Goal: Information Seeking & Learning: Learn about a topic

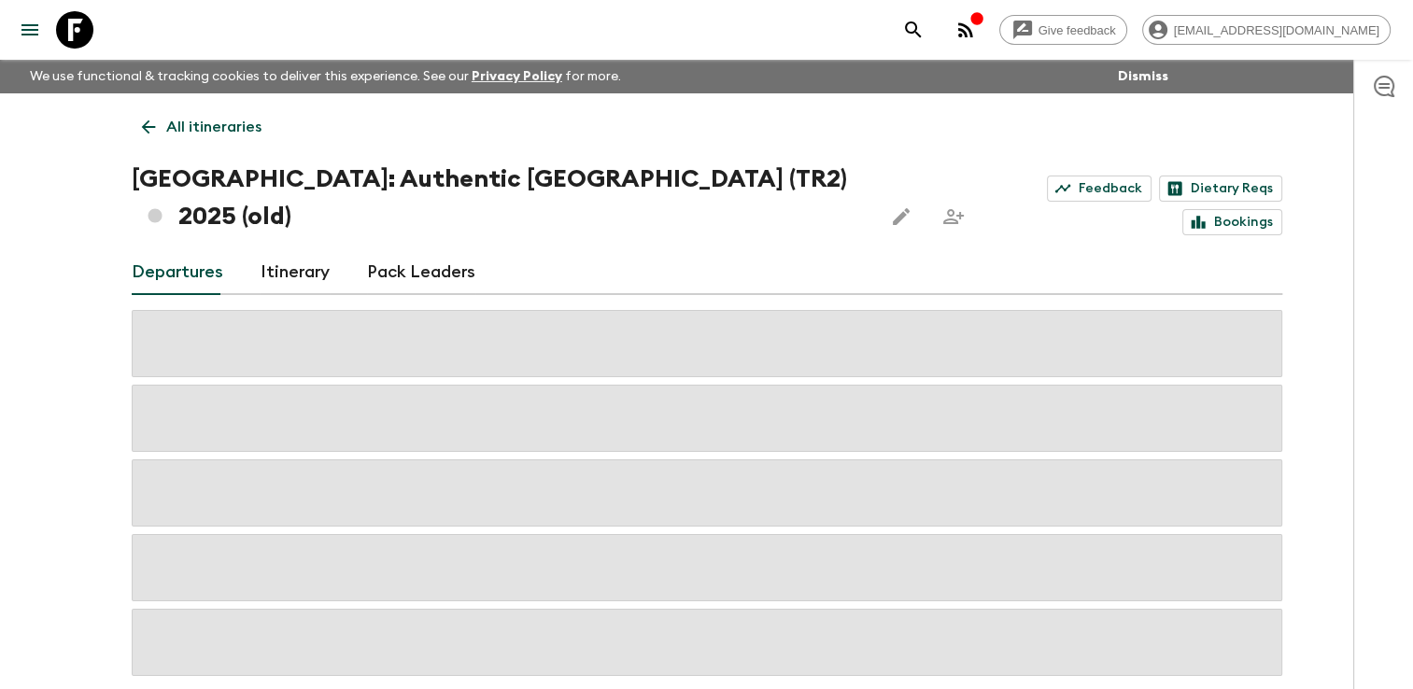
click at [182, 122] on p "All itineraries" at bounding box center [213, 127] width 95 height 22
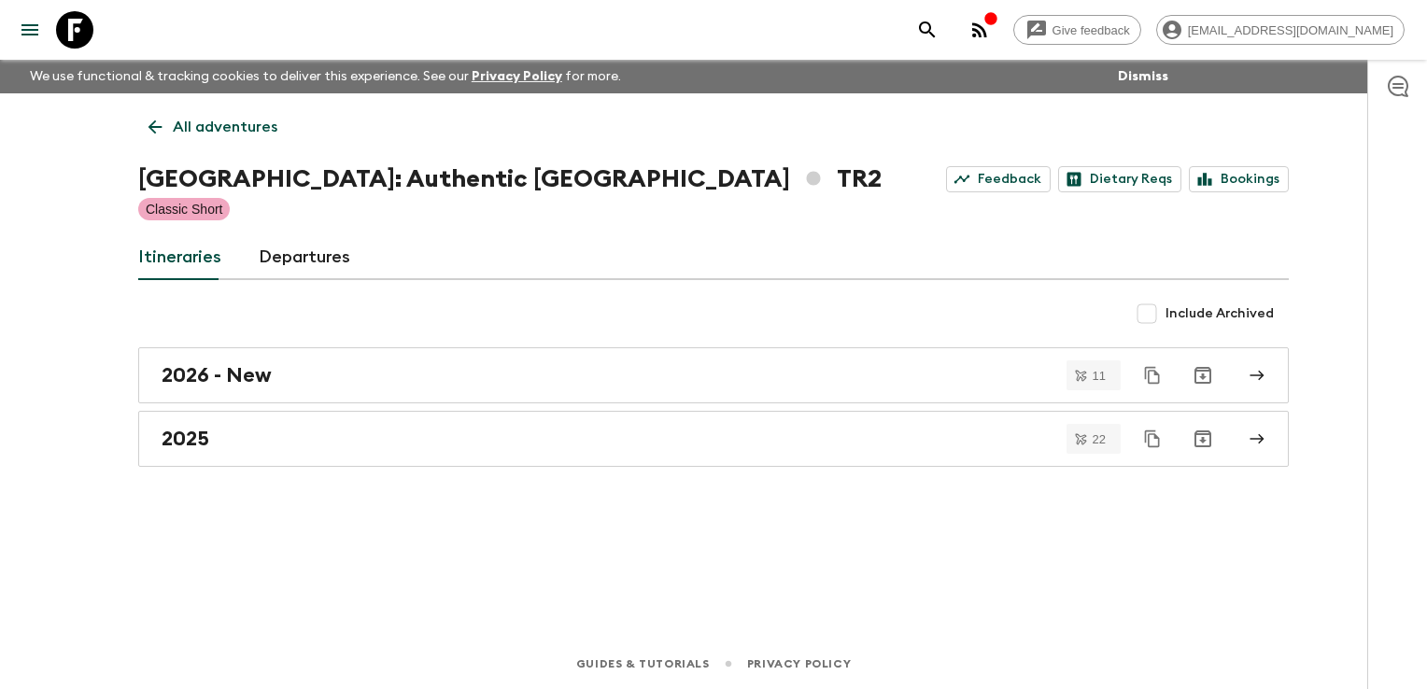
click at [182, 122] on p "All adventures" at bounding box center [225, 127] width 105 height 22
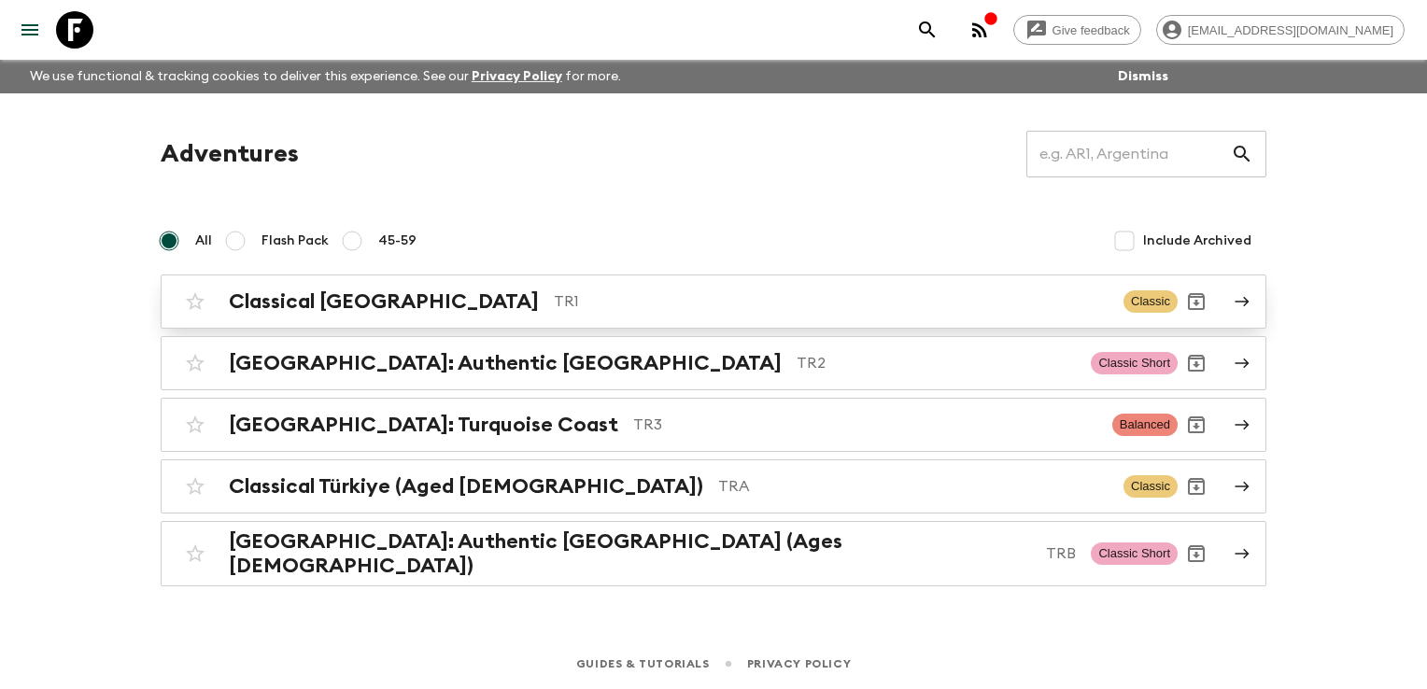
click at [350, 304] on h2 "Classical [GEOGRAPHIC_DATA]" at bounding box center [384, 301] width 310 height 24
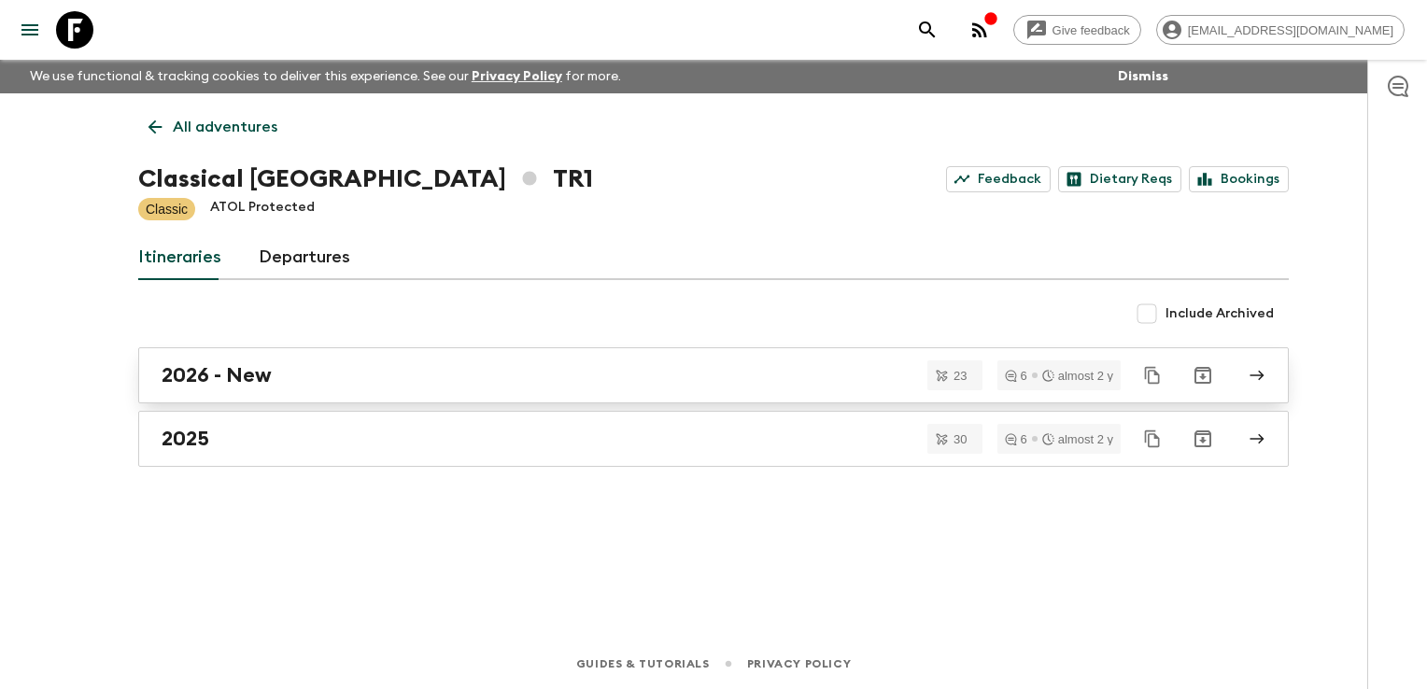
click at [269, 381] on h2 "2026 - New" at bounding box center [217, 375] width 110 height 24
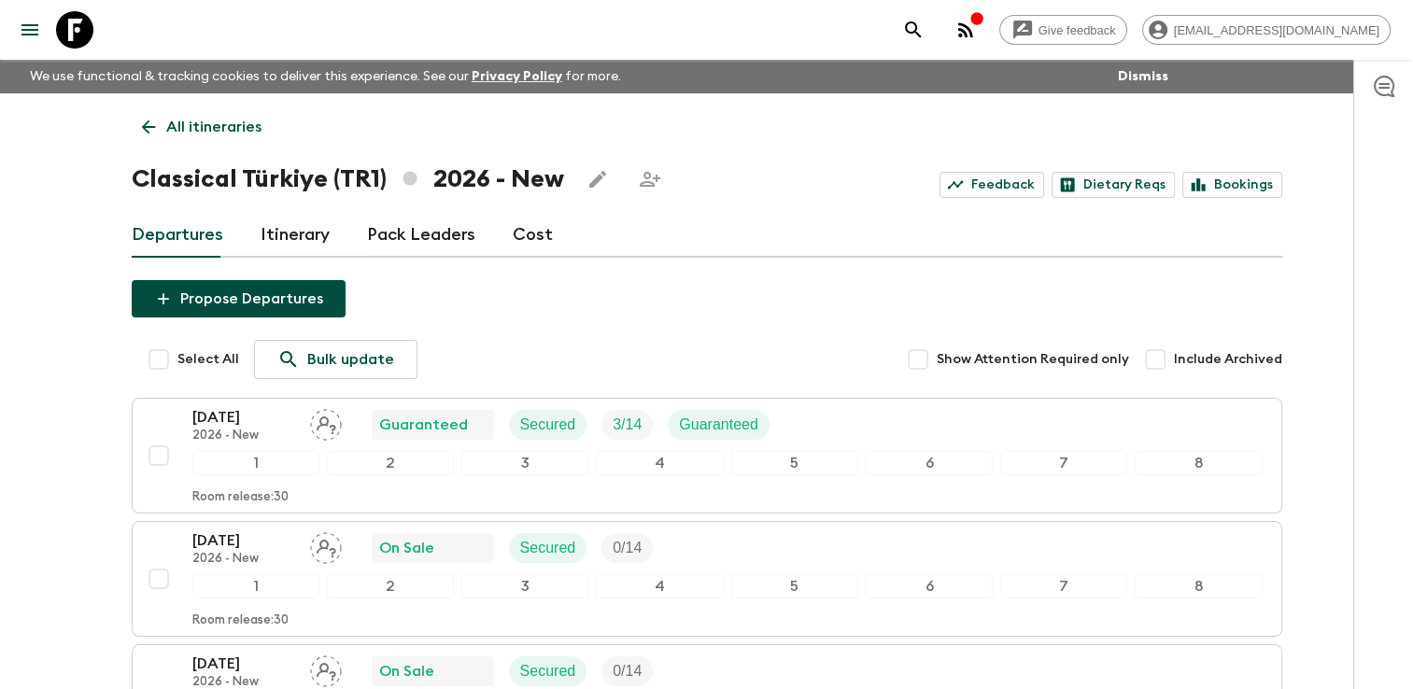
scroll to position [93, 0]
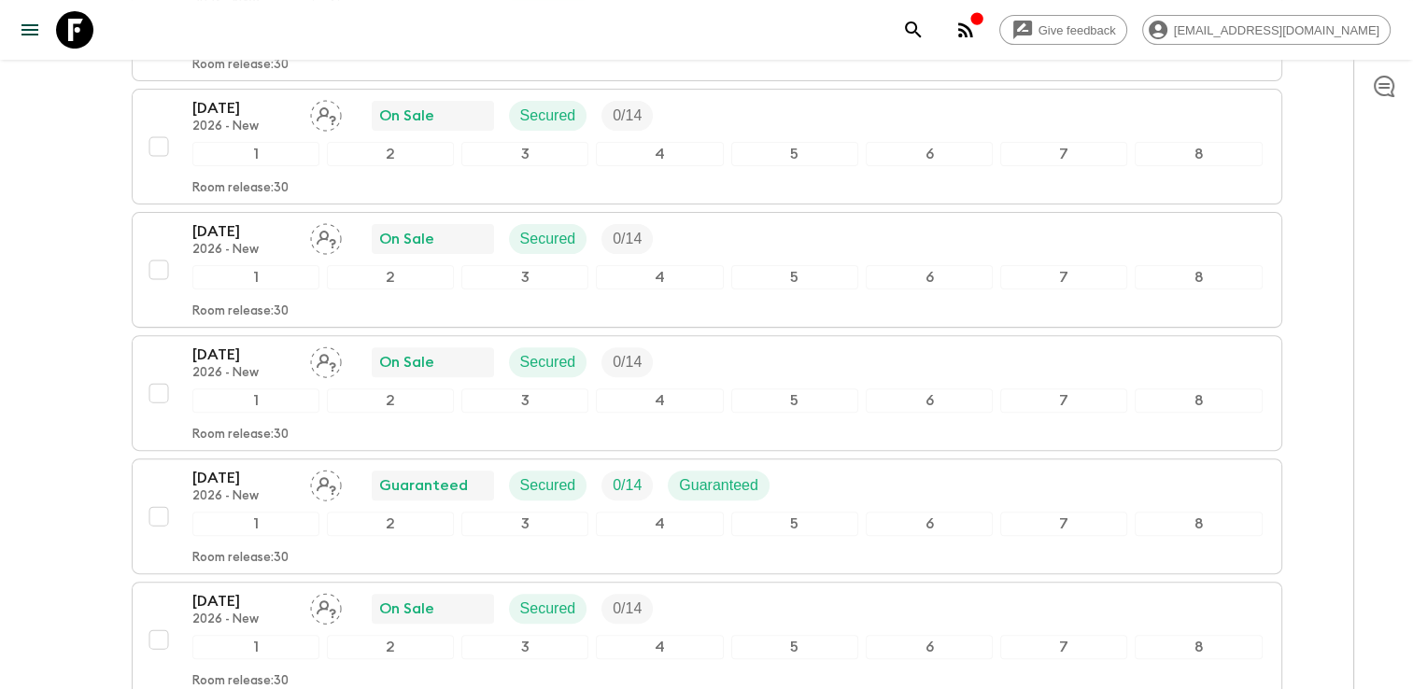
scroll to position [560, 0]
